Goal: Information Seeking & Learning: Learn about a topic

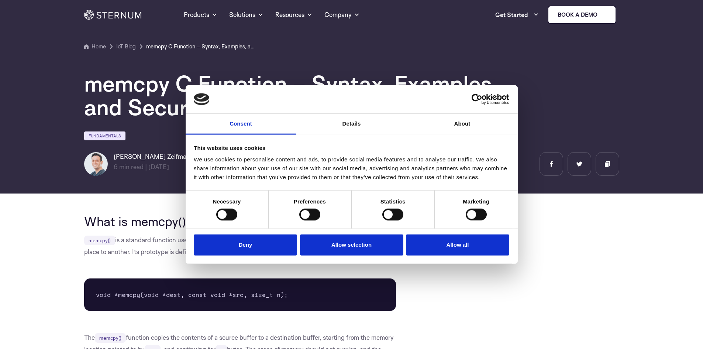
scroll to position [258, 0]
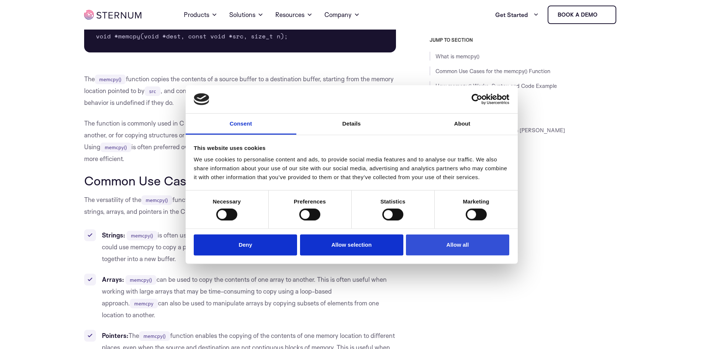
click at [446, 249] on button "Allow all" at bounding box center [457, 244] width 103 height 21
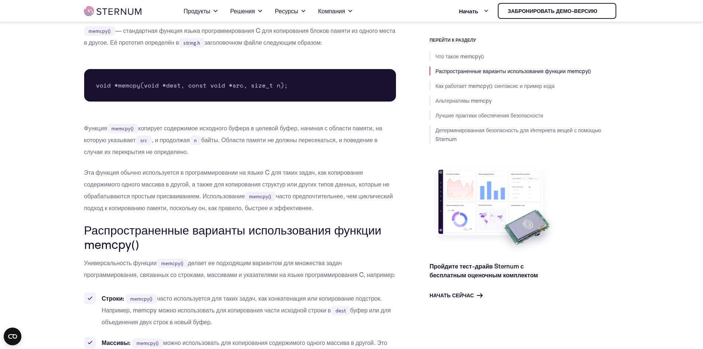
scroll to position [200, 0]
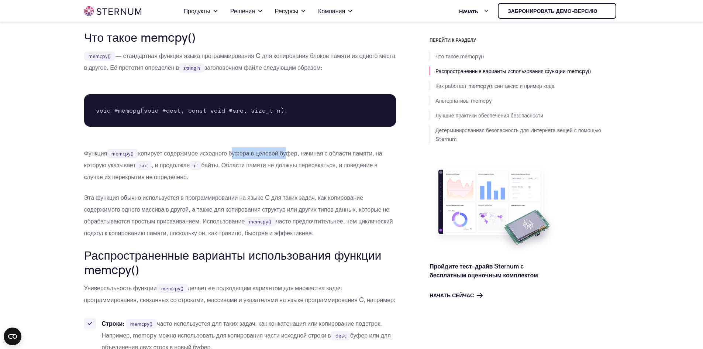
drag, startPoint x: 233, startPoint y: 155, endPoint x: 287, endPoint y: 155, distance: 54.6
click at [287, 155] on font "копирует содержимое исходного буфера в целевой буфер, начиная с области памяти,…" at bounding box center [233, 159] width 298 height 20
drag, startPoint x: 311, startPoint y: 153, endPoint x: 352, endPoint y: 151, distance: 40.3
click at [352, 151] on font "копирует содержимое исходного буфера в целевой буфер, начиная с области памяти,…" at bounding box center [233, 159] width 298 height 20
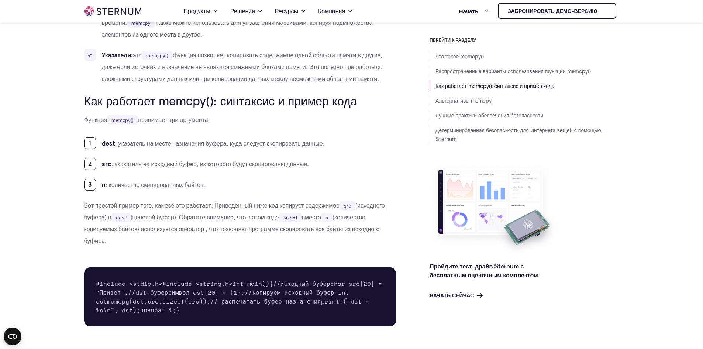
scroll to position [569, 0]
drag, startPoint x: 116, startPoint y: 178, endPoint x: 180, endPoint y: 179, distance: 65.0
click at [180, 169] on li "src : указатель на исходный буфер, из которого будут скопированы данные." at bounding box center [240, 164] width 312 height 12
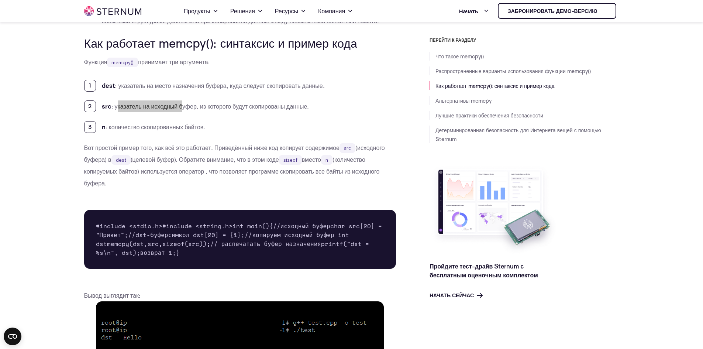
scroll to position [643, 0]
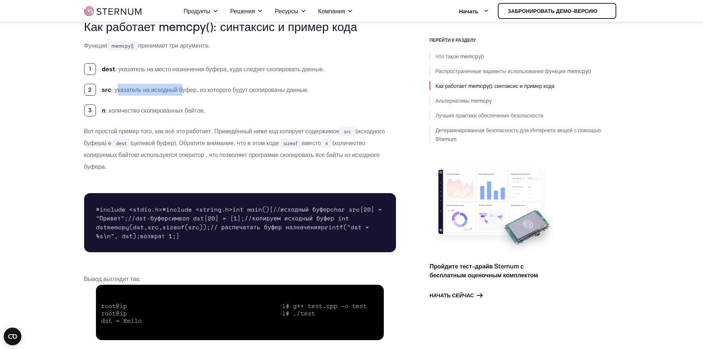
drag, startPoint x: 208, startPoint y: 119, endPoint x: 140, endPoint y: 122, distance: 68.3
click at [140, 116] on li "n : количество скопированных байтов." at bounding box center [240, 110] width 312 height 12
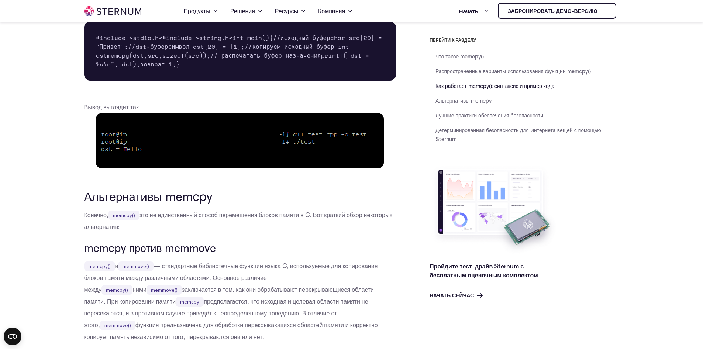
scroll to position [864, 0]
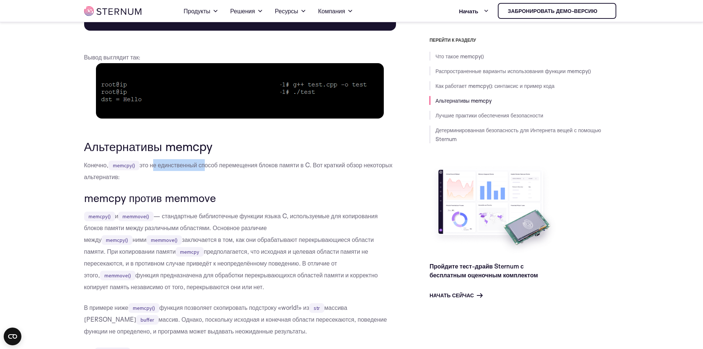
drag, startPoint x: 154, startPoint y: 266, endPoint x: 206, endPoint y: 266, distance: 52.4
click at [206, 180] on font "это не единственный способ перемещения блоков памяти в C. Вот краткий обзор нек…" at bounding box center [238, 171] width 309 height 20
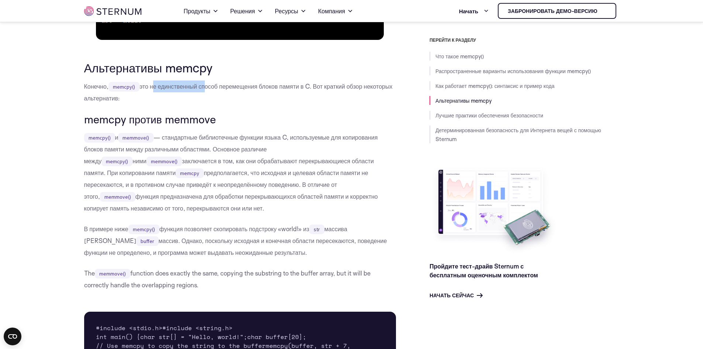
scroll to position [975, 0]
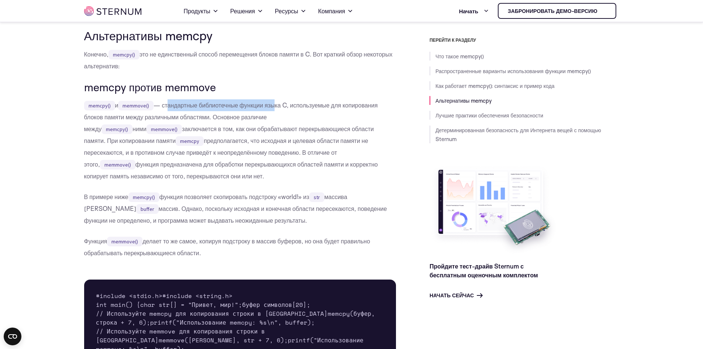
drag, startPoint x: 170, startPoint y: 205, endPoint x: 275, endPoint y: 204, distance: 105.2
click at [275, 132] on font "— стандартные библиотечные функции языка C, используемые для копирования блоков…" at bounding box center [231, 116] width 294 height 31
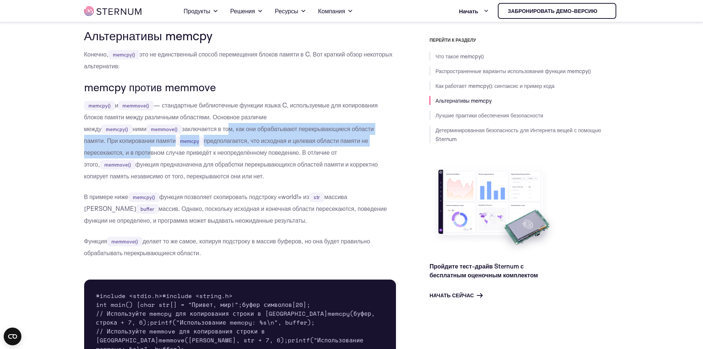
drag, startPoint x: 165, startPoint y: 232, endPoint x: 366, endPoint y: 237, distance: 201.6
click at [366, 182] on p "memcpy() и memmove() — стандартные библиотечные функции языка C, используемые д…" at bounding box center [240, 140] width 312 height 83
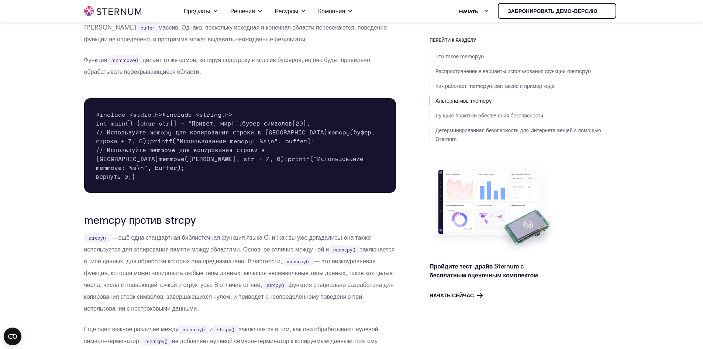
scroll to position [1160, 0]
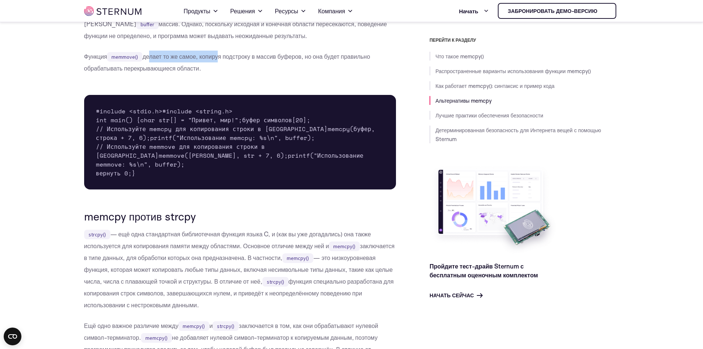
drag, startPoint x: 150, startPoint y: 159, endPoint x: 220, endPoint y: 158, distance: 69.4
click at [220, 72] on font "делает то же самое, копируя подстроку в массив буферов, но она будет правильно …" at bounding box center [227, 62] width 286 height 20
drag, startPoint x: 125, startPoint y: 168, endPoint x: 191, endPoint y: 163, distance: 66.3
click at [198, 72] on font "делает то же самое, копируя подстроку в массив буферов, но она будет правильно …" at bounding box center [227, 62] width 286 height 20
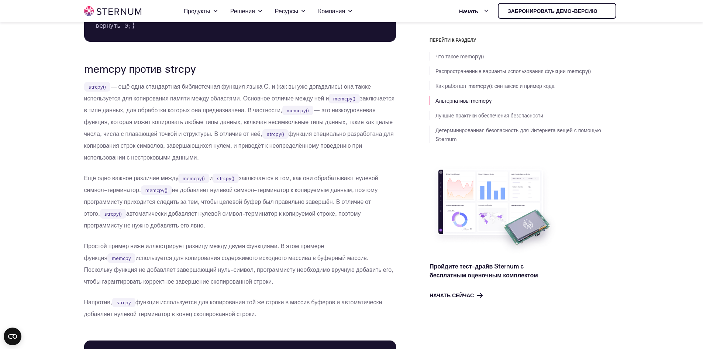
drag, startPoint x: 204, startPoint y: 135, endPoint x: 200, endPoint y: 135, distance: 3.7
drag, startPoint x: 193, startPoint y: 136, endPoint x: 157, endPoint y: 138, distance: 35.9
drag, startPoint x: 161, startPoint y: 109, endPoint x: 151, endPoint y: 109, distance: 10.0
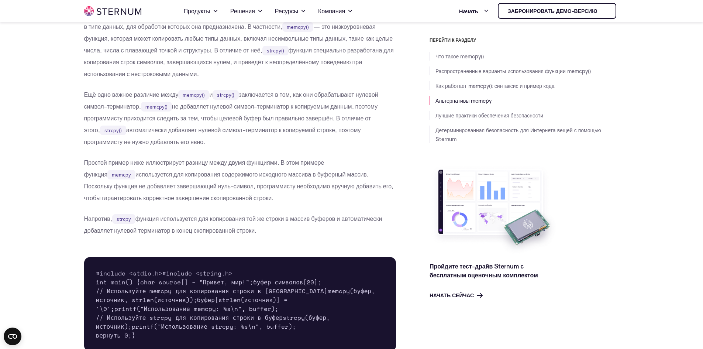
scroll to position [1418, 0]
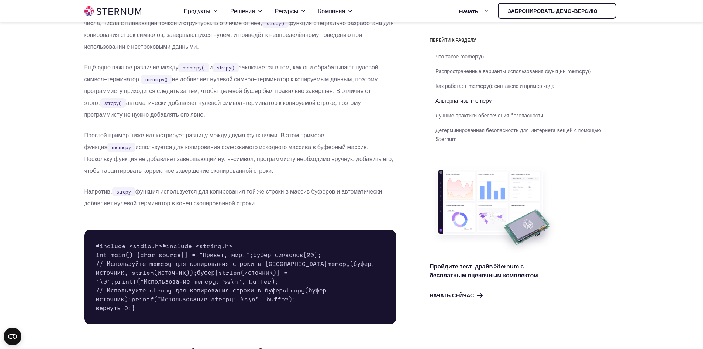
drag, startPoint x: 137, startPoint y: 156, endPoint x: 268, endPoint y: 154, distance: 131.0
drag, startPoint x: 178, startPoint y: 168, endPoint x: 337, endPoint y: 170, distance: 158.7
click at [337, 52] on p "strcpy() — ещё одна стандартная библиотечная функция языка C, и (как вы уже дог…" at bounding box center [240, 11] width 312 height 83
drag, startPoint x: 164, startPoint y: 179, endPoint x: 333, endPoint y: 178, distance: 168.3
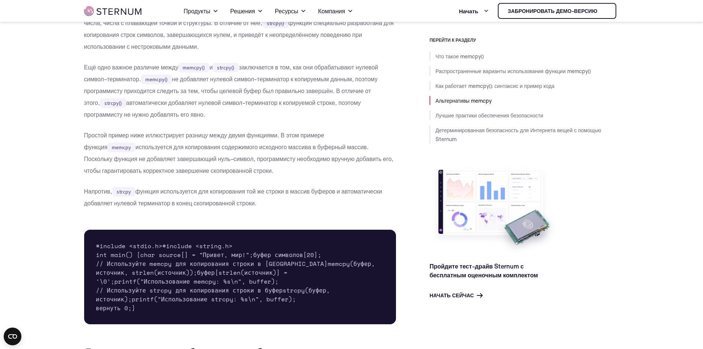
drag, startPoint x: 137, startPoint y: 193, endPoint x: 326, endPoint y: 187, distance: 189.4
click at [326, 27] on font "— это низкоуровневая функция, которая может копировать любые типы данных, включ…" at bounding box center [238, 10] width 309 height 31
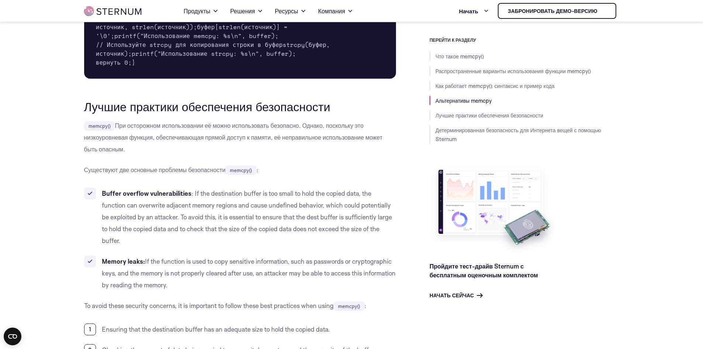
scroll to position [1676, 0]
